Goal: Task Accomplishment & Management: Manage account settings

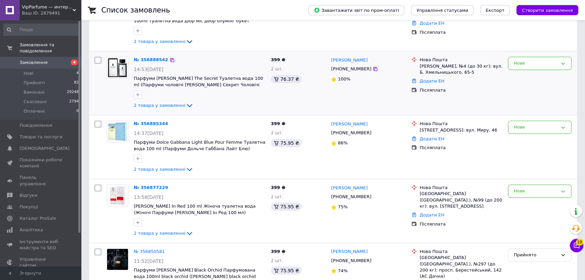
scroll to position [123, 0]
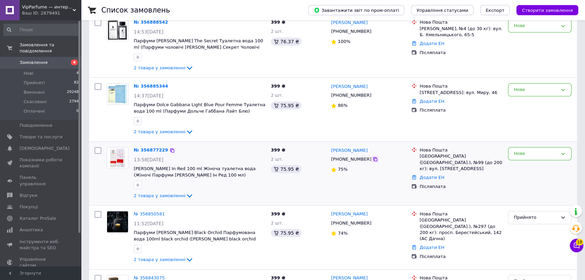
click at [373, 159] on icon at bounding box center [375, 158] width 5 height 5
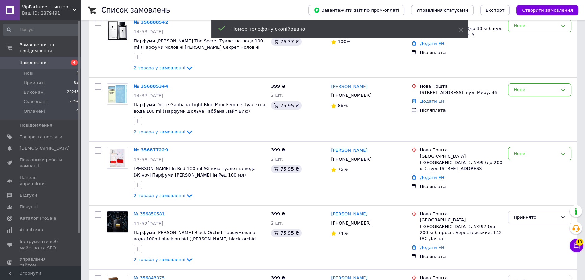
scroll to position [0, 0]
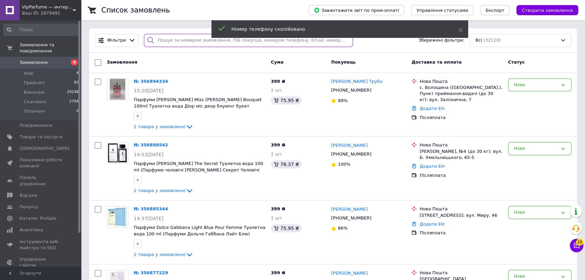
paste input "+380639530133"
click at [186, 41] on input "search" at bounding box center [248, 40] width 209 height 13
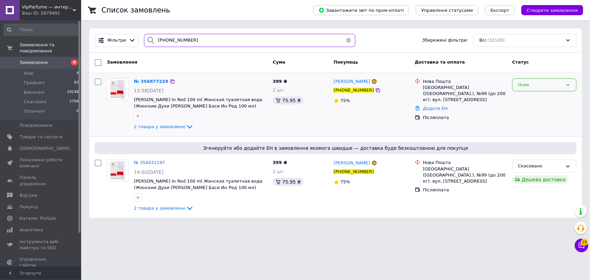
type input "+380639530133"
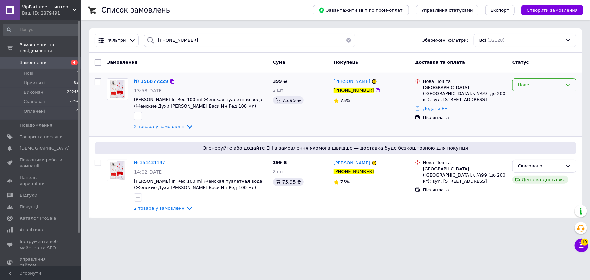
click at [521, 86] on div "Нове" at bounding box center [540, 84] width 45 height 7
click at [522, 95] on li "Прийнято" at bounding box center [544, 99] width 64 height 13
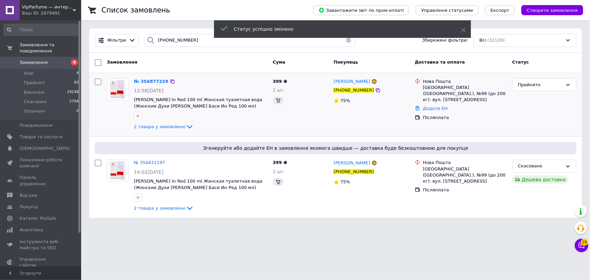
click at [344, 43] on button "button" at bounding box center [349, 40] width 14 height 13
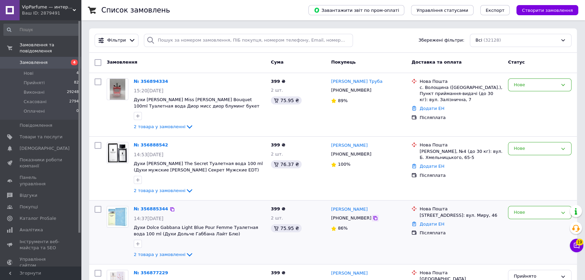
click at [373, 216] on icon at bounding box center [375, 218] width 4 height 4
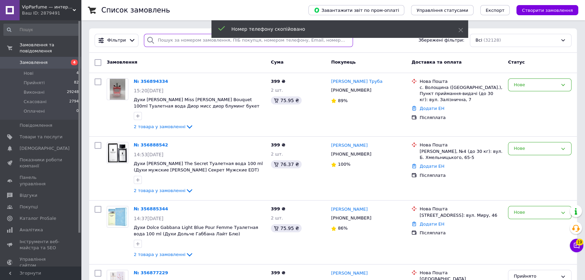
paste input "+380990973839"
click at [161, 41] on input "search" at bounding box center [248, 40] width 209 height 13
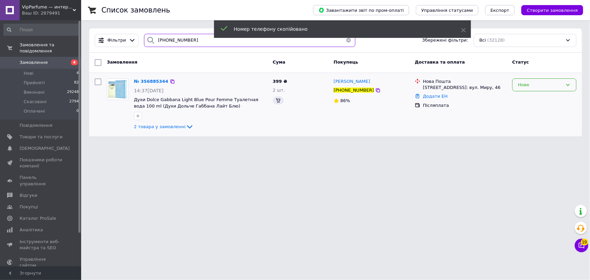
type input "+380990973839"
click at [523, 84] on div "Нове" at bounding box center [540, 84] width 45 height 7
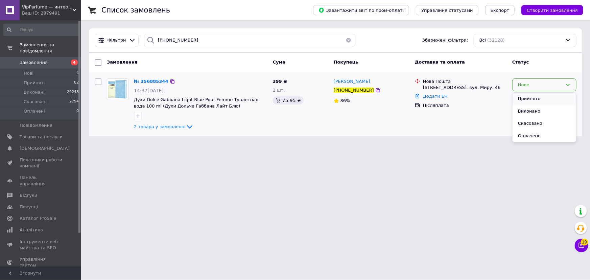
click at [523, 98] on li "Прийнято" at bounding box center [544, 99] width 64 height 13
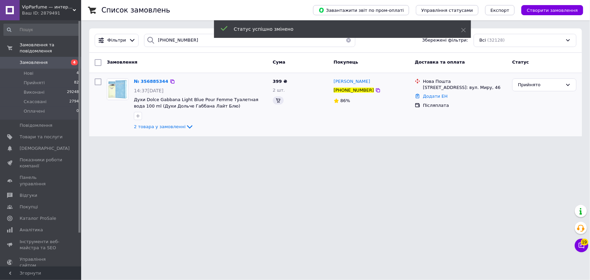
click at [346, 42] on button "button" at bounding box center [349, 40] width 14 height 13
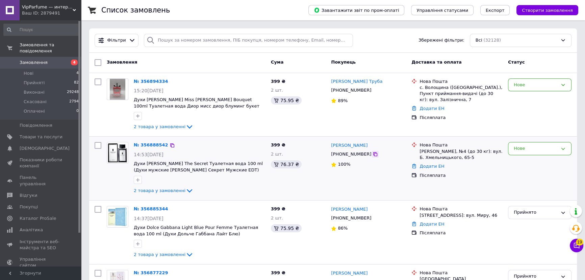
click at [373, 155] on icon at bounding box center [375, 153] width 5 height 5
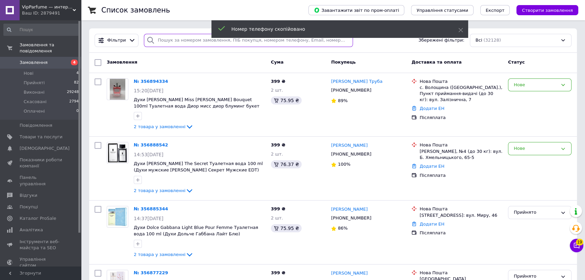
paste input "+380501666710"
click at [176, 39] on input "search" at bounding box center [248, 40] width 209 height 13
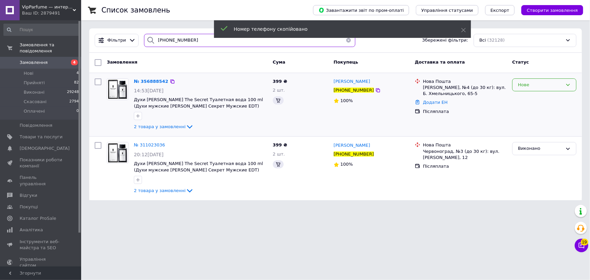
type input "+380501666710"
click at [523, 84] on div "Нове" at bounding box center [540, 84] width 45 height 7
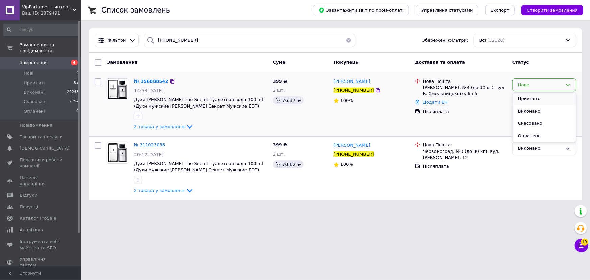
click at [523, 96] on li "Прийнято" at bounding box center [544, 99] width 64 height 13
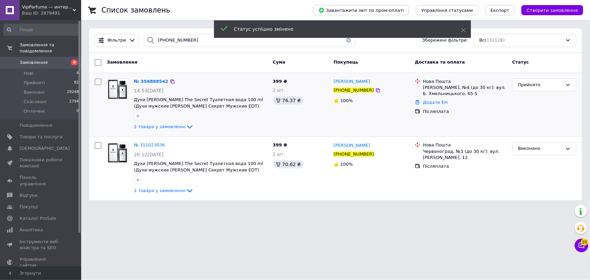
click at [347, 41] on button "button" at bounding box center [349, 40] width 14 height 13
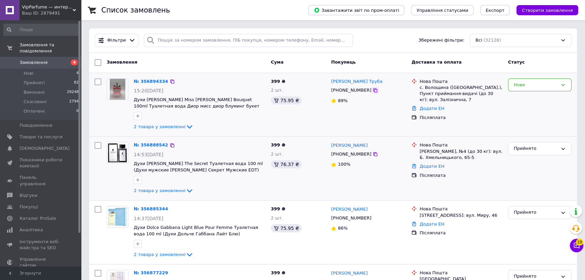
click at [373, 90] on icon at bounding box center [375, 90] width 4 height 4
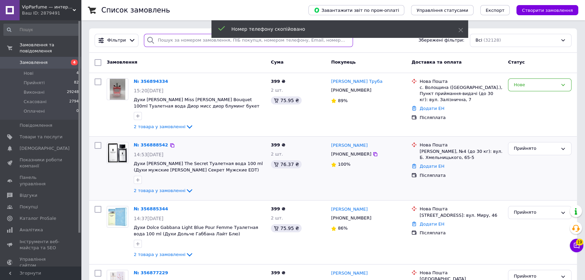
click at [203, 40] on input "search" at bounding box center [248, 40] width 209 height 13
paste input "+380630452176"
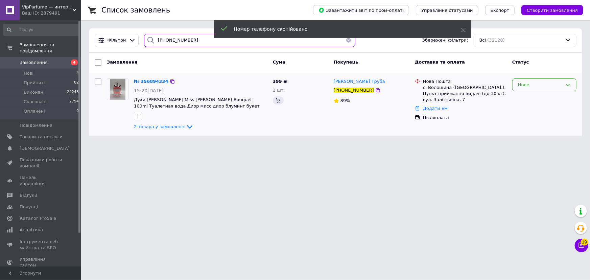
type input "+380630452176"
click at [521, 84] on div "Нове" at bounding box center [540, 84] width 45 height 7
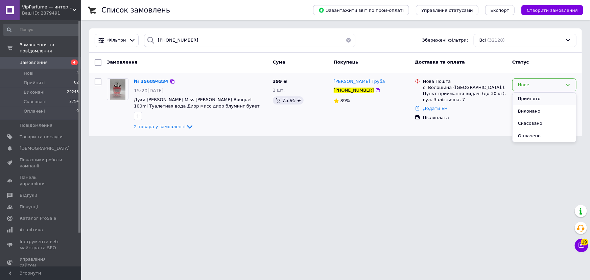
click at [525, 99] on li "Прийнято" at bounding box center [544, 99] width 64 height 13
click at [347, 39] on div "Статус успішно змінено" at bounding box center [342, 29] width 257 height 19
click at [346, 41] on button "button" at bounding box center [349, 40] width 14 height 13
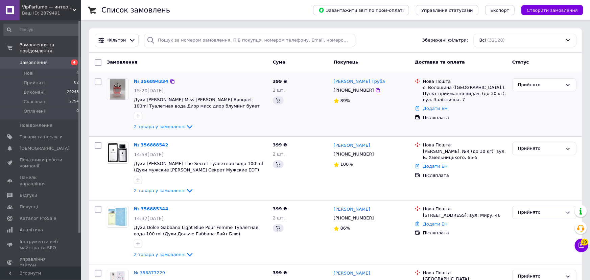
click at [43, 6] on span "VipParfume — интернет-магазин парфюмерии и косметики" at bounding box center [47, 7] width 51 height 6
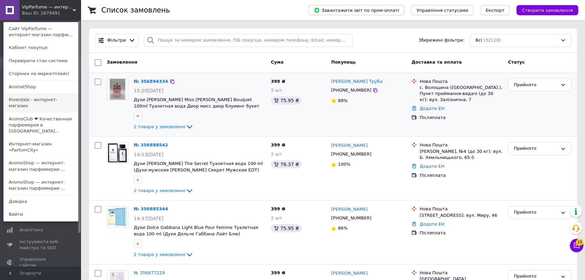
click at [28, 100] on link "Riverdale - интернет-магазин" at bounding box center [41, 102] width 74 height 19
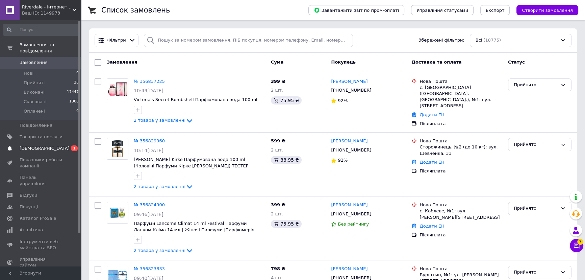
click at [31, 145] on span "[DEMOGRAPHIC_DATA]" at bounding box center [45, 148] width 50 height 6
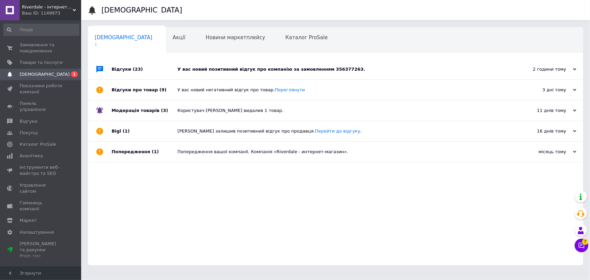
click at [209, 71] on div "У вас новий позитивний відгук про компанію за замовленням 356377263." at bounding box center [342, 69] width 331 height 6
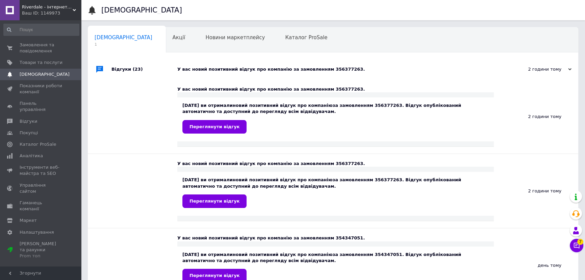
click at [34, 10] on div "Ваш ID: 1149973" at bounding box center [51, 13] width 59 height 6
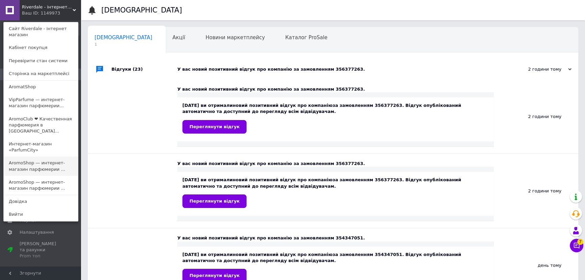
click at [24, 156] on link "AromoShop — интернет-магазин парфюмерии ..." at bounding box center [41, 165] width 74 height 19
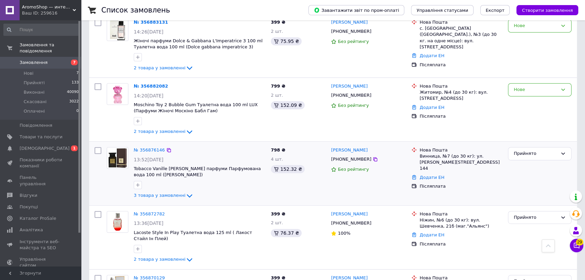
scroll to position [430, 0]
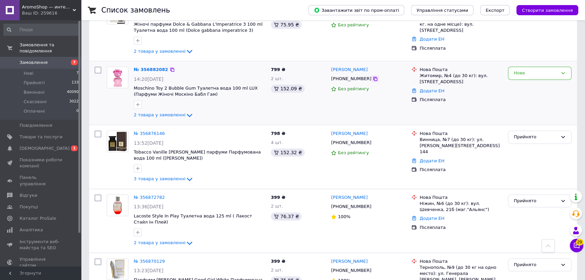
click at [373, 78] on icon at bounding box center [375, 78] width 5 height 5
click at [373, 77] on icon at bounding box center [375, 79] width 4 height 4
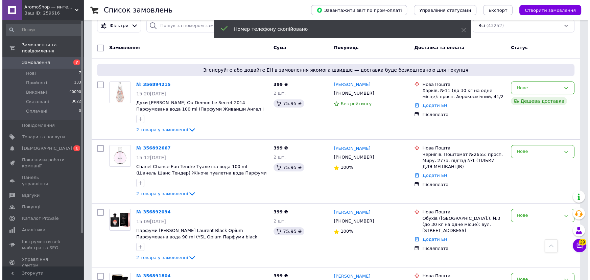
scroll to position [0, 0]
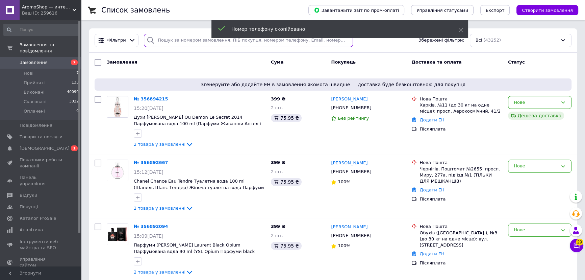
click at [169, 41] on input "search" at bounding box center [248, 40] width 209 height 13
paste input "+380677059374"
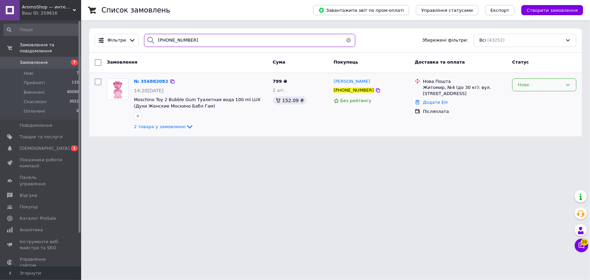
type input "+380677059374"
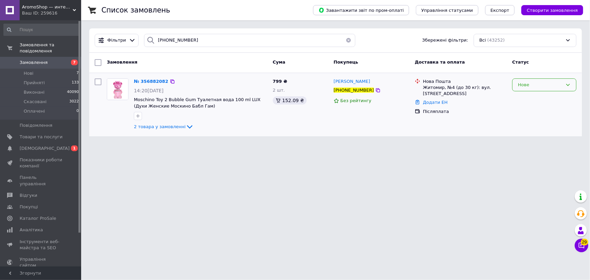
click at [524, 84] on div "Нове" at bounding box center [540, 84] width 45 height 7
click at [526, 97] on li "Прийнято" at bounding box center [544, 99] width 64 height 13
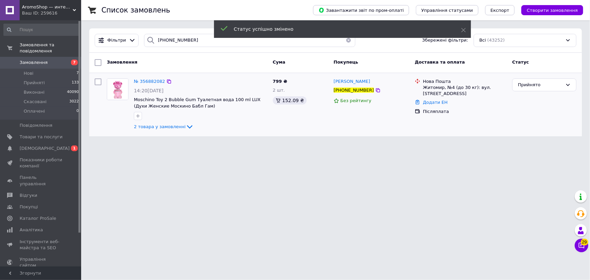
click at [344, 40] on button "button" at bounding box center [349, 40] width 14 height 13
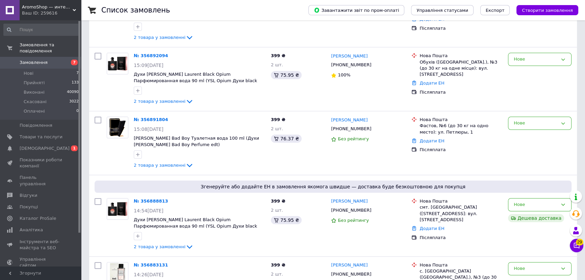
scroll to position [246, 0]
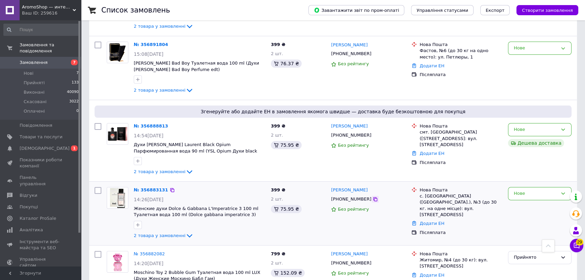
click at [373, 199] on icon at bounding box center [375, 198] width 5 height 5
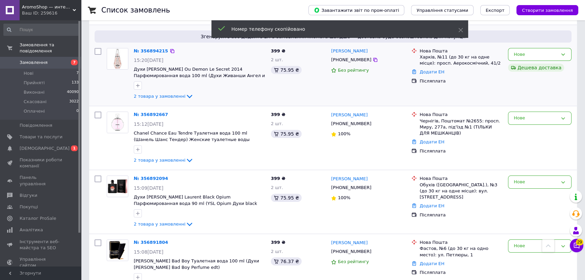
scroll to position [0, 0]
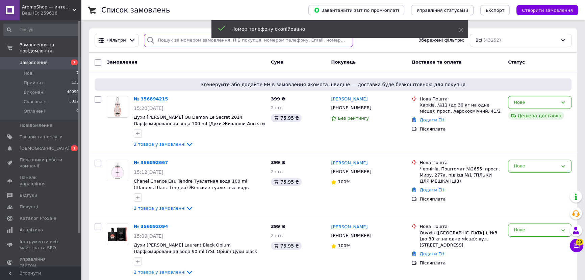
paste input "+380673795656"
click at [170, 42] on input "search" at bounding box center [248, 40] width 209 height 13
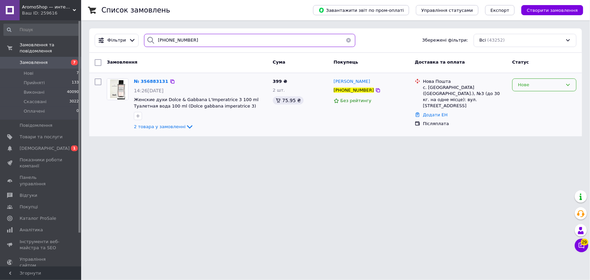
type input "+380673795656"
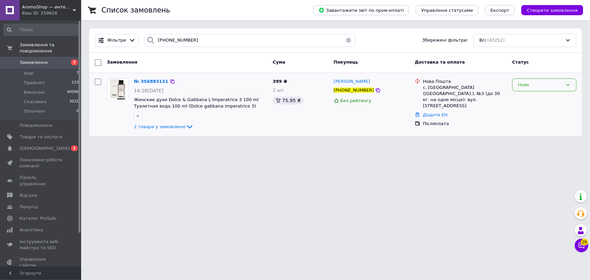
click at [522, 87] on div "Нове" at bounding box center [540, 84] width 45 height 7
click at [522, 97] on li "Прийнято" at bounding box center [544, 99] width 64 height 13
click at [344, 40] on button "button" at bounding box center [349, 40] width 14 height 13
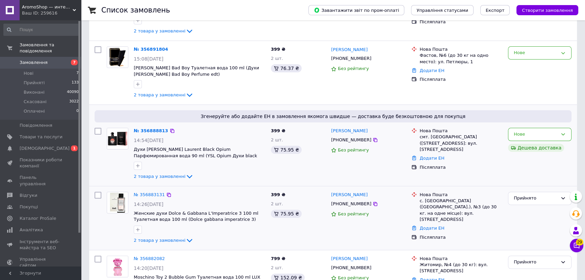
scroll to position [246, 0]
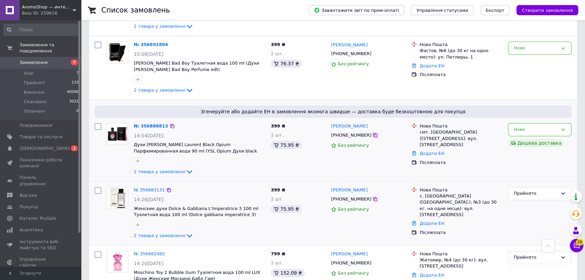
click at [373, 136] on icon at bounding box center [375, 134] width 5 height 5
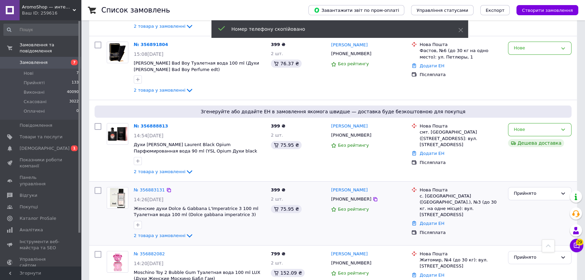
scroll to position [0, 0]
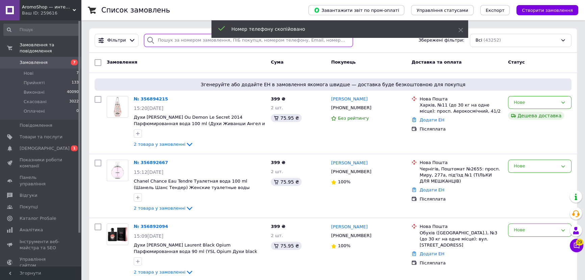
click at [172, 39] on input "search" at bounding box center [248, 40] width 209 height 13
paste input "+380686436053"
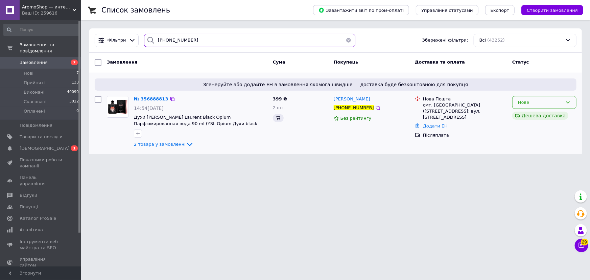
type input "+380686436053"
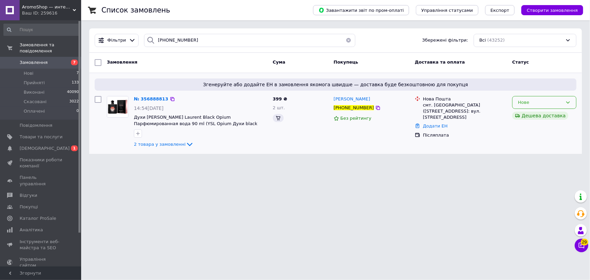
click at [520, 102] on div "Нове" at bounding box center [540, 102] width 45 height 7
click at [518, 114] on li "Прийнято" at bounding box center [544, 116] width 64 height 13
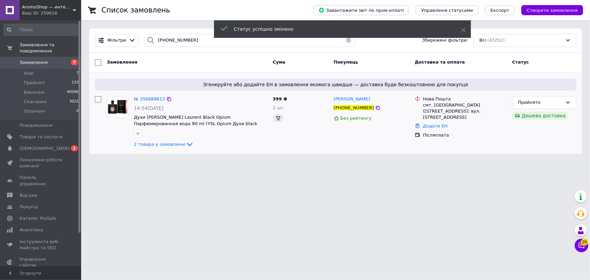
click at [345, 41] on button "button" at bounding box center [349, 40] width 14 height 13
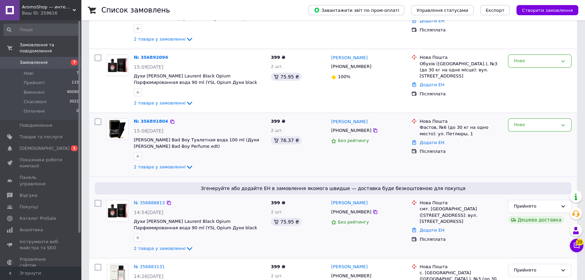
scroll to position [184, 0]
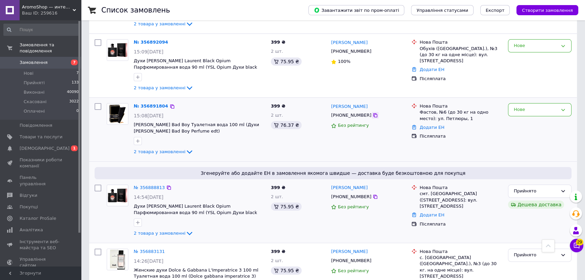
click at [373, 115] on icon at bounding box center [375, 115] width 5 height 5
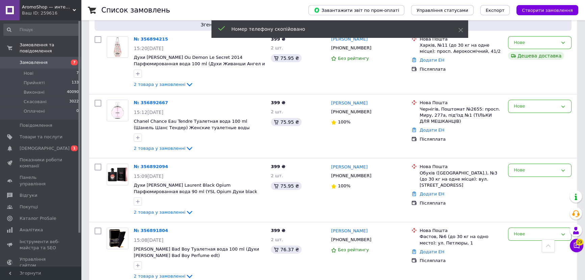
scroll to position [0, 0]
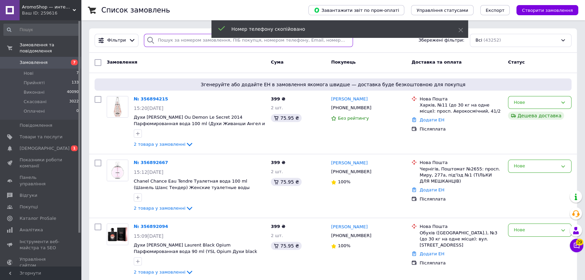
paste input "+380984775906"
click at [176, 34] on input "search" at bounding box center [248, 40] width 209 height 13
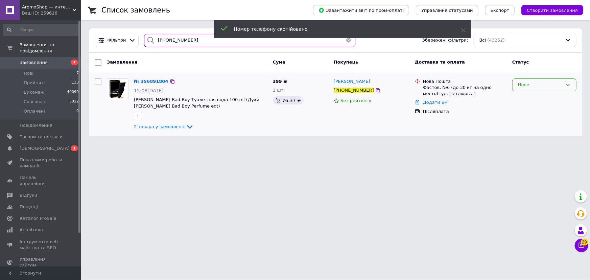
type input "+380984775906"
click at [524, 86] on div "Нове" at bounding box center [540, 84] width 45 height 7
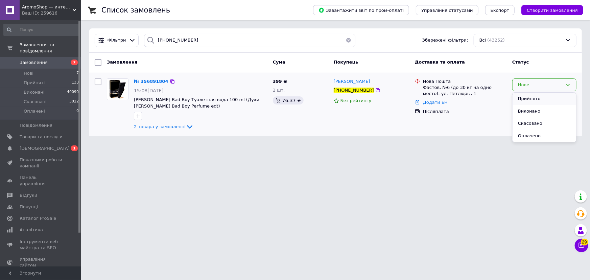
click at [524, 95] on li "Прийнято" at bounding box center [544, 99] width 64 height 13
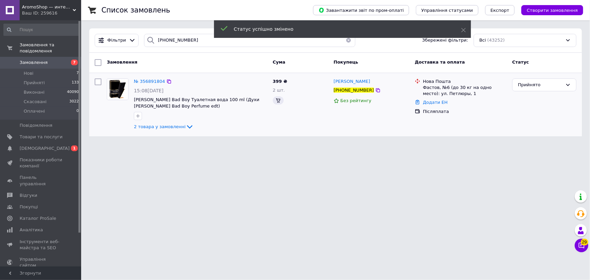
click at [344, 40] on button "button" at bounding box center [349, 40] width 14 height 13
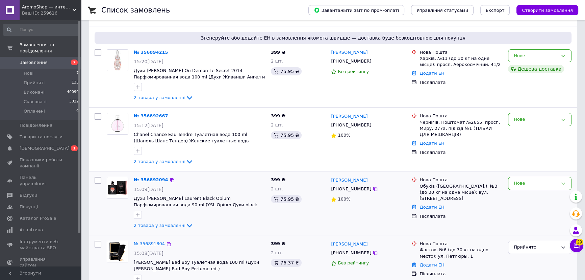
scroll to position [61, 0]
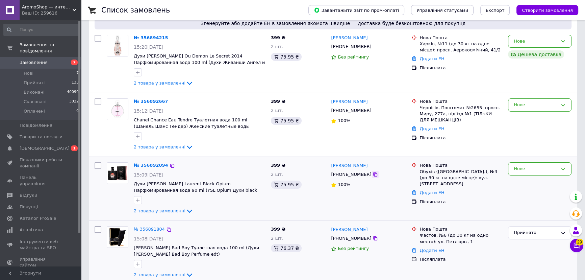
click at [373, 174] on icon at bounding box center [375, 174] width 5 height 5
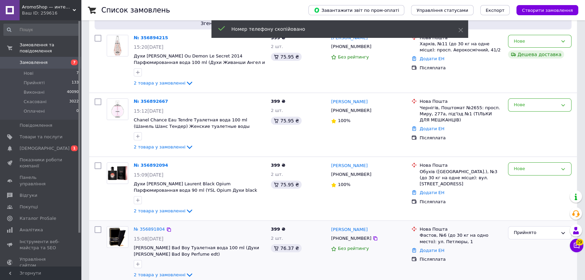
scroll to position [0, 0]
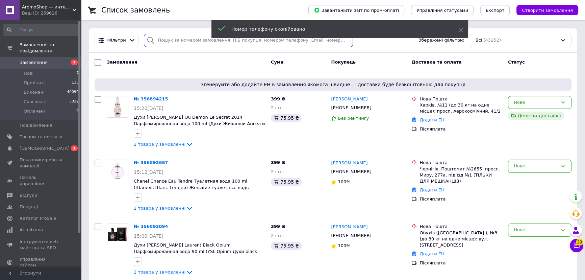
click at [171, 46] on input "search" at bounding box center [248, 40] width 209 height 13
paste input "+380507289673"
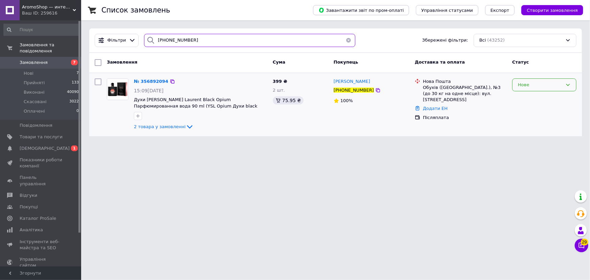
type input "+380507289673"
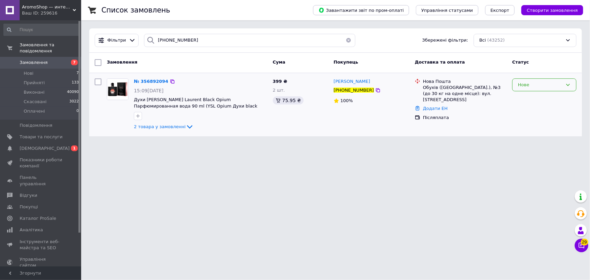
click at [525, 84] on div "Нове" at bounding box center [540, 84] width 45 height 7
click at [525, 96] on li "Прийнято" at bounding box center [544, 99] width 64 height 13
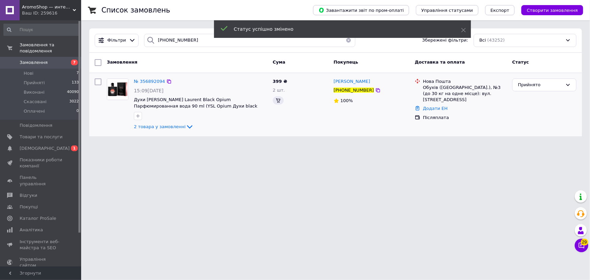
click at [346, 41] on button "button" at bounding box center [349, 40] width 14 height 13
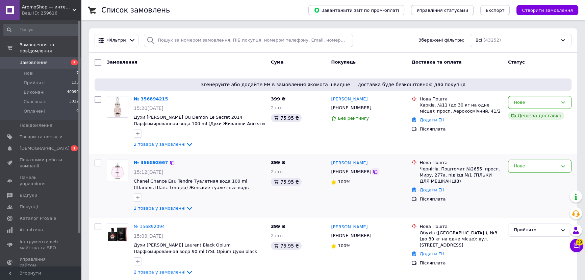
click at [373, 172] on icon at bounding box center [375, 171] width 5 height 5
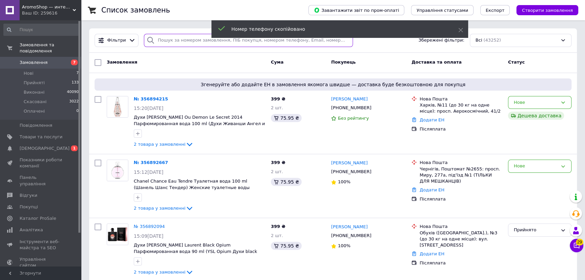
paste input "+380635849747"
click at [173, 36] on input "search" at bounding box center [248, 40] width 209 height 13
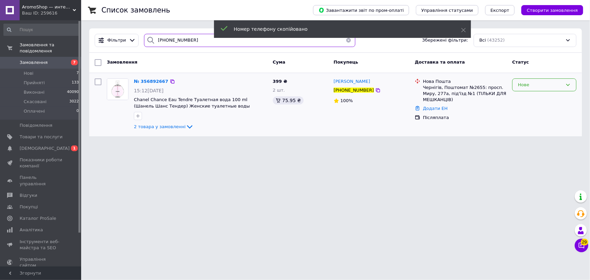
type input "+380635849747"
click at [524, 84] on div "Нове" at bounding box center [540, 84] width 45 height 7
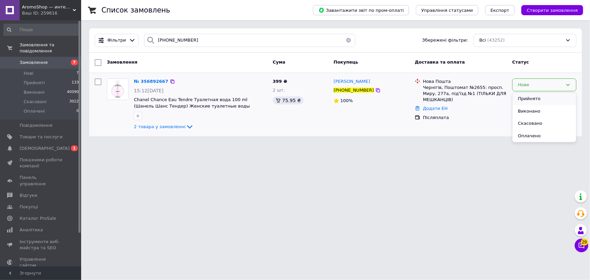
click at [522, 95] on li "Прийнято" at bounding box center [544, 99] width 64 height 13
click at [346, 40] on button "button" at bounding box center [349, 40] width 14 height 13
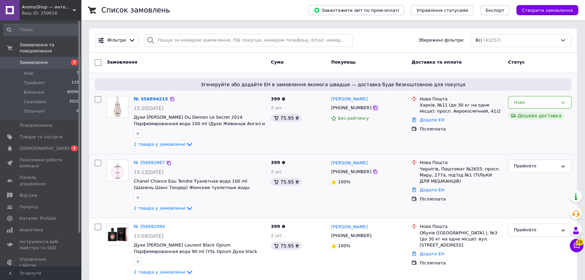
click at [373, 109] on icon at bounding box center [375, 107] width 5 height 5
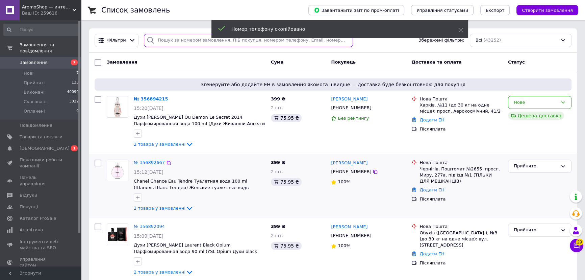
paste input "+380990471455"
click at [179, 41] on input "search" at bounding box center [248, 40] width 209 height 13
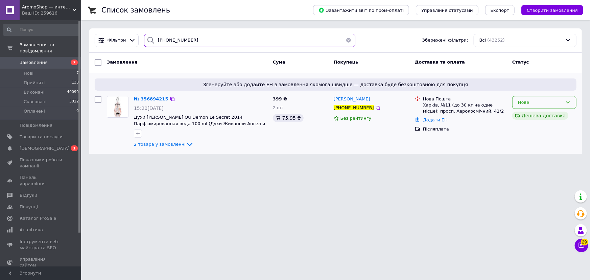
type input "+380990471455"
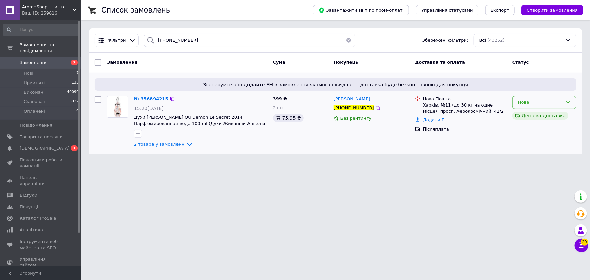
click at [525, 103] on div "Нове" at bounding box center [540, 102] width 45 height 7
click at [525, 114] on li "Прийнято" at bounding box center [544, 116] width 64 height 13
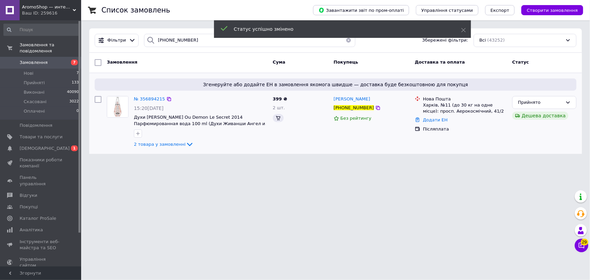
click at [344, 41] on button "button" at bounding box center [349, 40] width 14 height 13
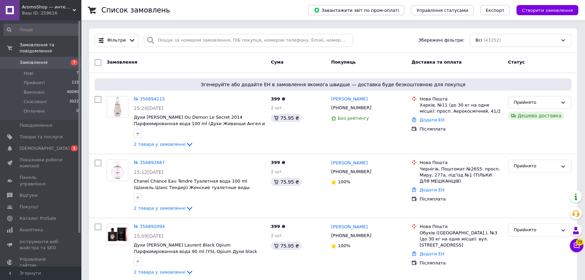
click at [43, 5] on span "AromoShop — интернет-магазин парфюмерии и косметики" at bounding box center [47, 7] width 51 height 6
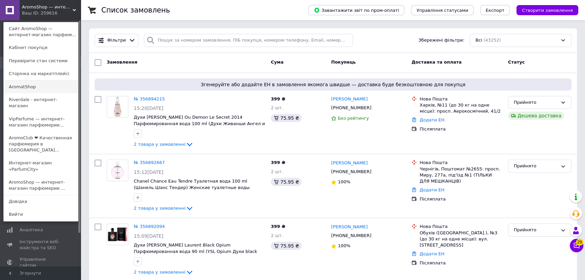
click at [27, 88] on link "AromatShop" at bounding box center [41, 86] width 74 height 13
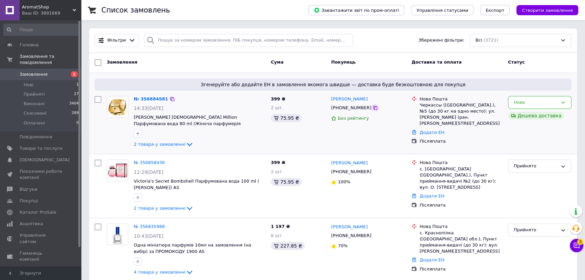
click at [373, 108] on icon at bounding box center [375, 107] width 5 height 5
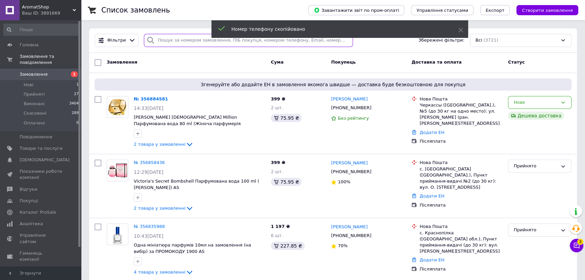
click at [165, 39] on input "search" at bounding box center [248, 40] width 209 height 13
paste input "+380677822012"
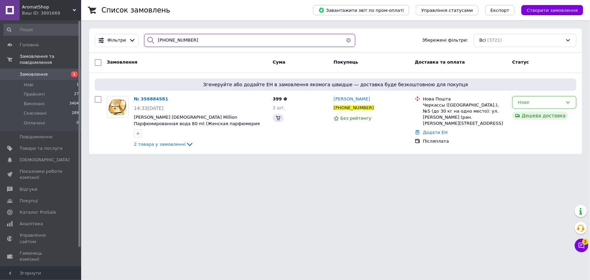
type input "+380677822012"
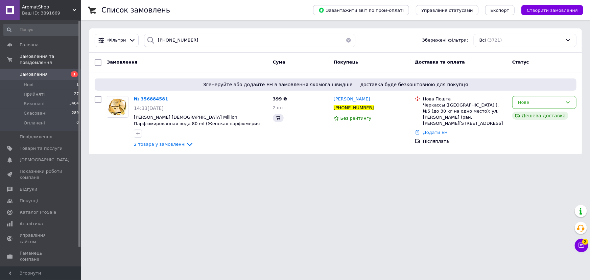
click at [522, 103] on div "Нове" at bounding box center [540, 102] width 45 height 7
click at [522, 115] on li "Прийнято" at bounding box center [544, 116] width 64 height 13
click at [30, 8] on span "AromatShop" at bounding box center [47, 7] width 51 height 6
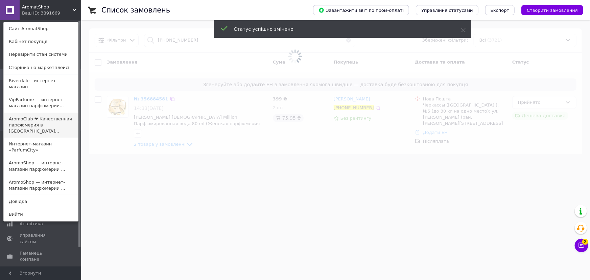
click at [21, 117] on link "AromoClub ❤ Качественная парфюмерия в [GEOGRAPHIC_DATA]..." at bounding box center [41, 125] width 74 height 25
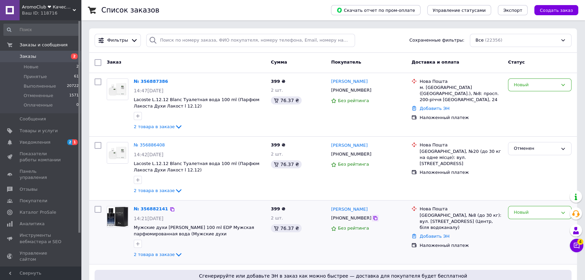
click at [373, 217] on icon at bounding box center [375, 217] width 5 height 5
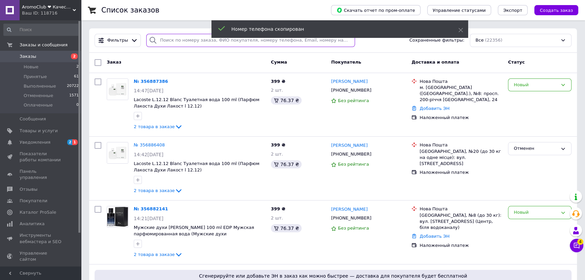
click at [180, 40] on input "search" at bounding box center [250, 40] width 209 height 13
paste input "[PHONE_NUMBER]"
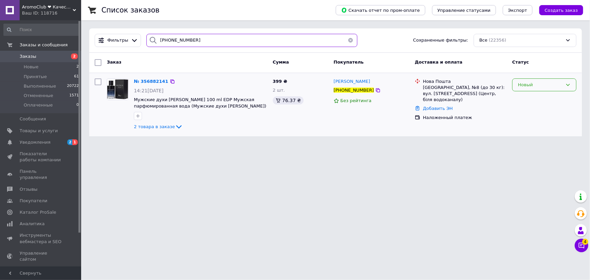
type input "+380985790311"
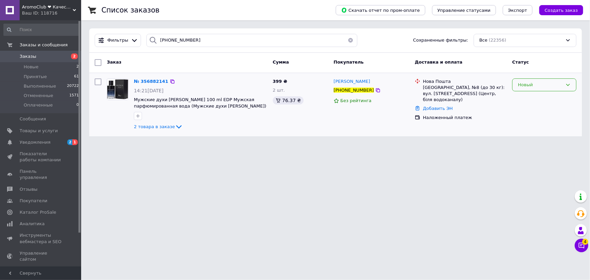
click at [522, 86] on div "Новый" at bounding box center [540, 84] width 45 height 7
click at [522, 97] on li "Принят" at bounding box center [544, 99] width 64 height 13
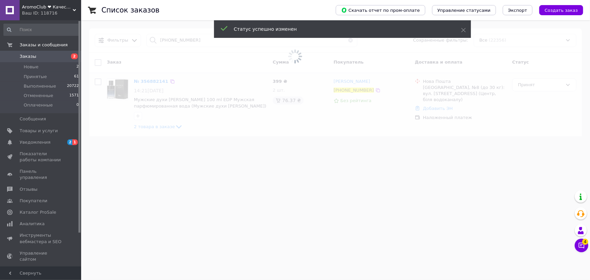
click at [348, 41] on span at bounding box center [295, 56] width 590 height 113
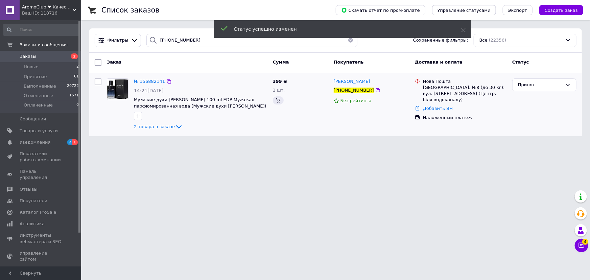
click at [346, 42] on button "button" at bounding box center [351, 40] width 14 height 13
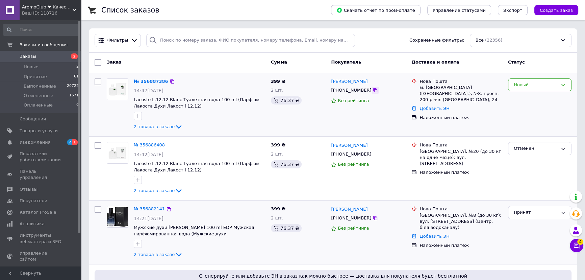
click at [373, 91] on icon at bounding box center [375, 90] width 5 height 5
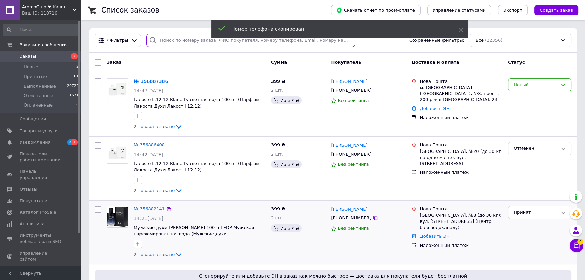
click at [195, 37] on input "search" at bounding box center [250, 40] width 209 height 13
paste input "+380986347906"
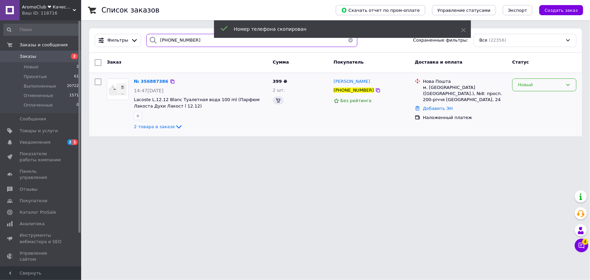
type input "+380986347906"
click at [523, 85] on div "Новый" at bounding box center [540, 84] width 45 height 7
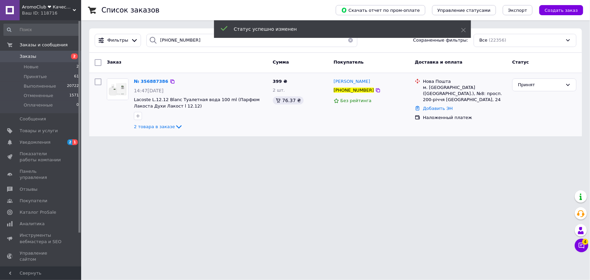
click at [29, 7] on span "AromoClub ❤ Качественная парфюмерия в Украине" at bounding box center [47, 7] width 51 height 6
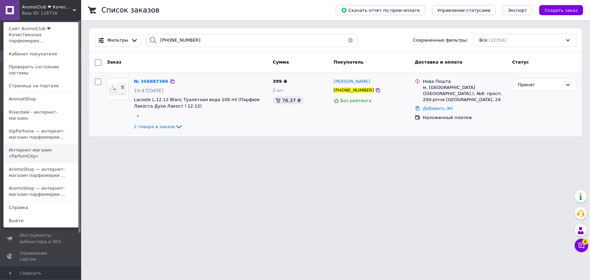
click at [40, 144] on link "Интернет-магазин «ParfumCity»" at bounding box center [41, 153] width 74 height 19
